Goal: Information Seeking & Learning: Check status

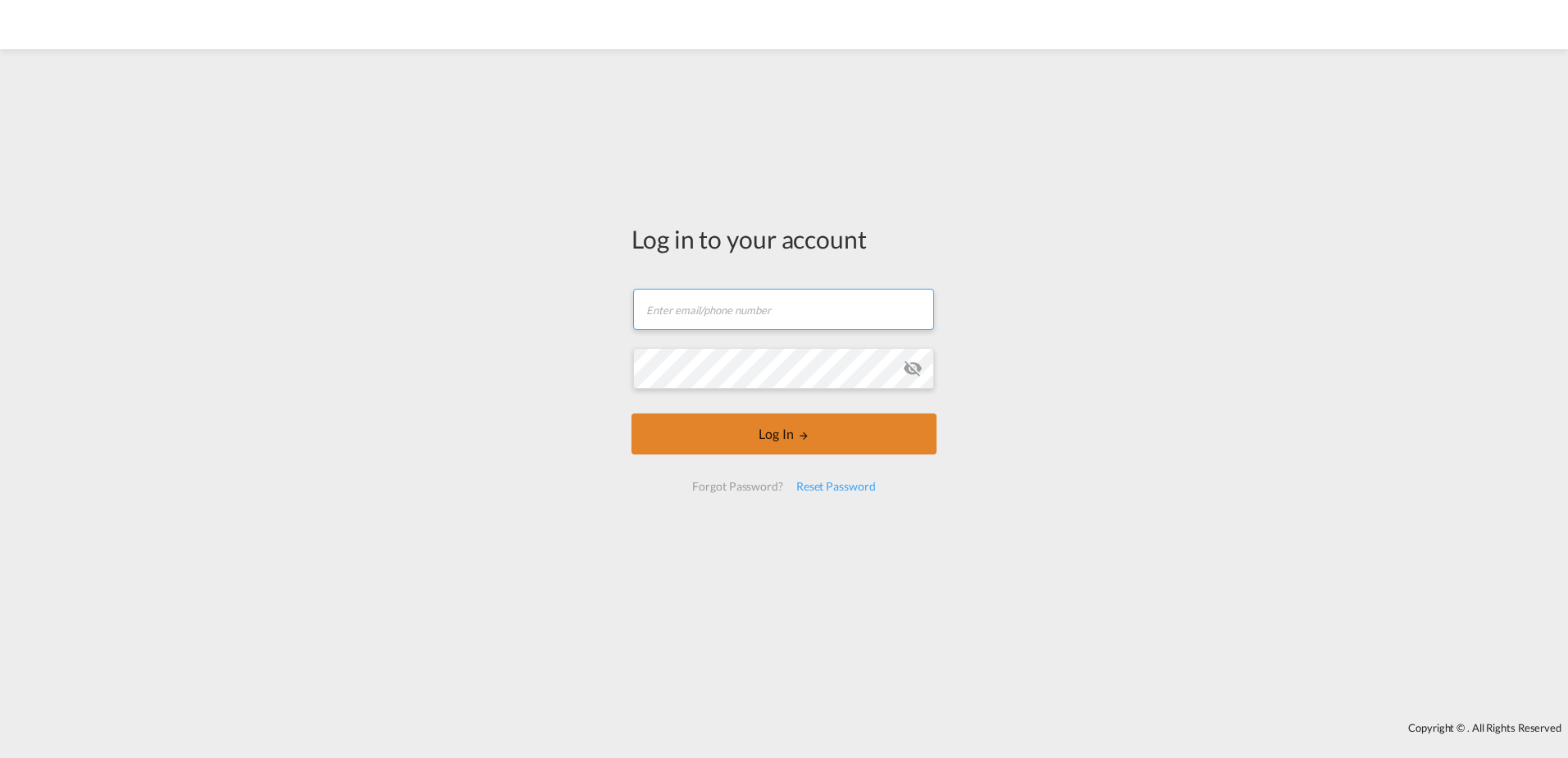
type input "[EMAIL_ADDRESS][DOMAIN_NAME]"
click at [744, 446] on button "Log In" at bounding box center [784, 434] width 305 height 41
type input "[EMAIL_ADDRESS][DOMAIN_NAME]"
click at [685, 437] on button "Log In" at bounding box center [784, 434] width 305 height 41
